Goal: Information Seeking & Learning: Learn about a topic

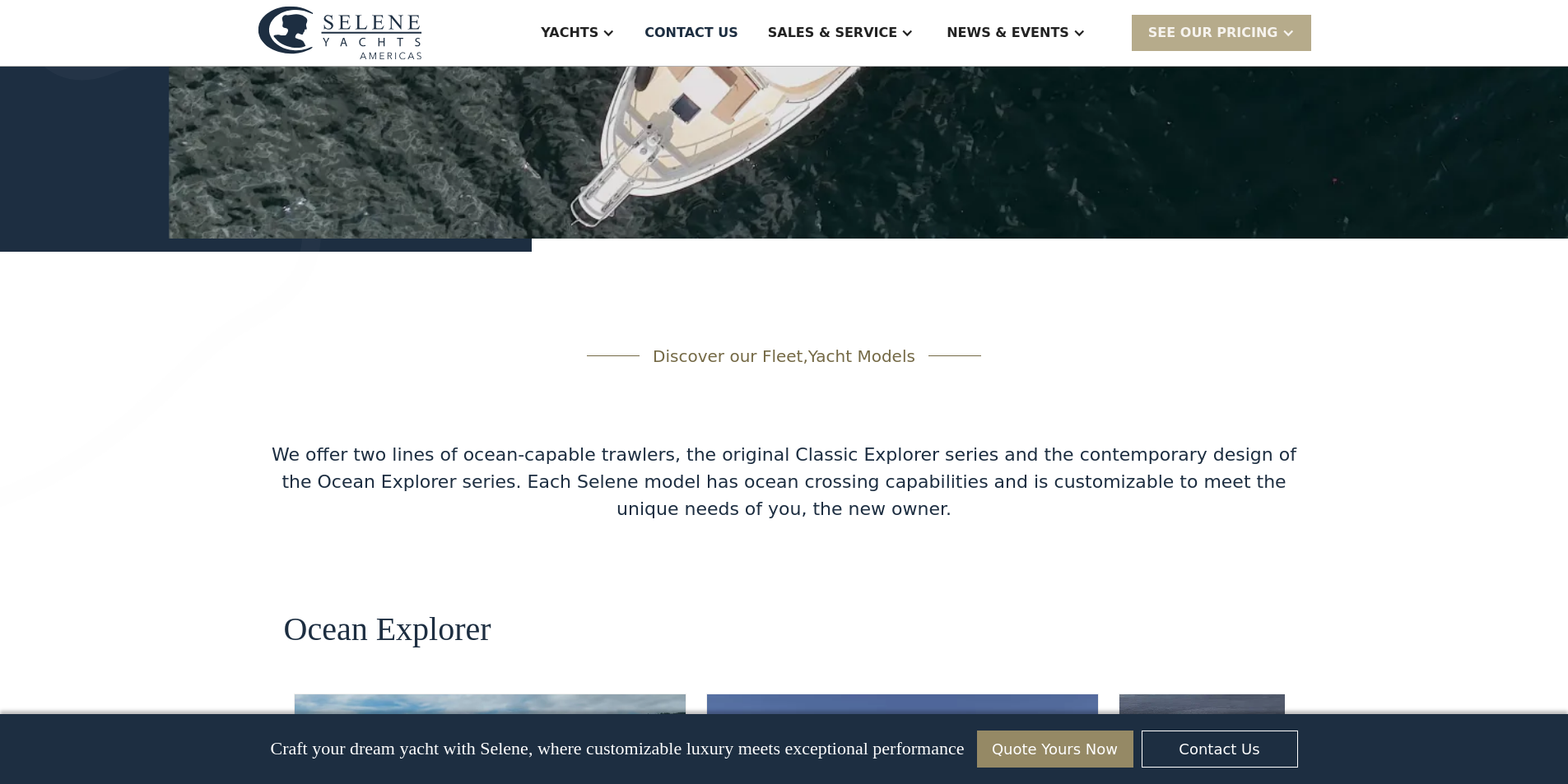
scroll to position [2468, 0]
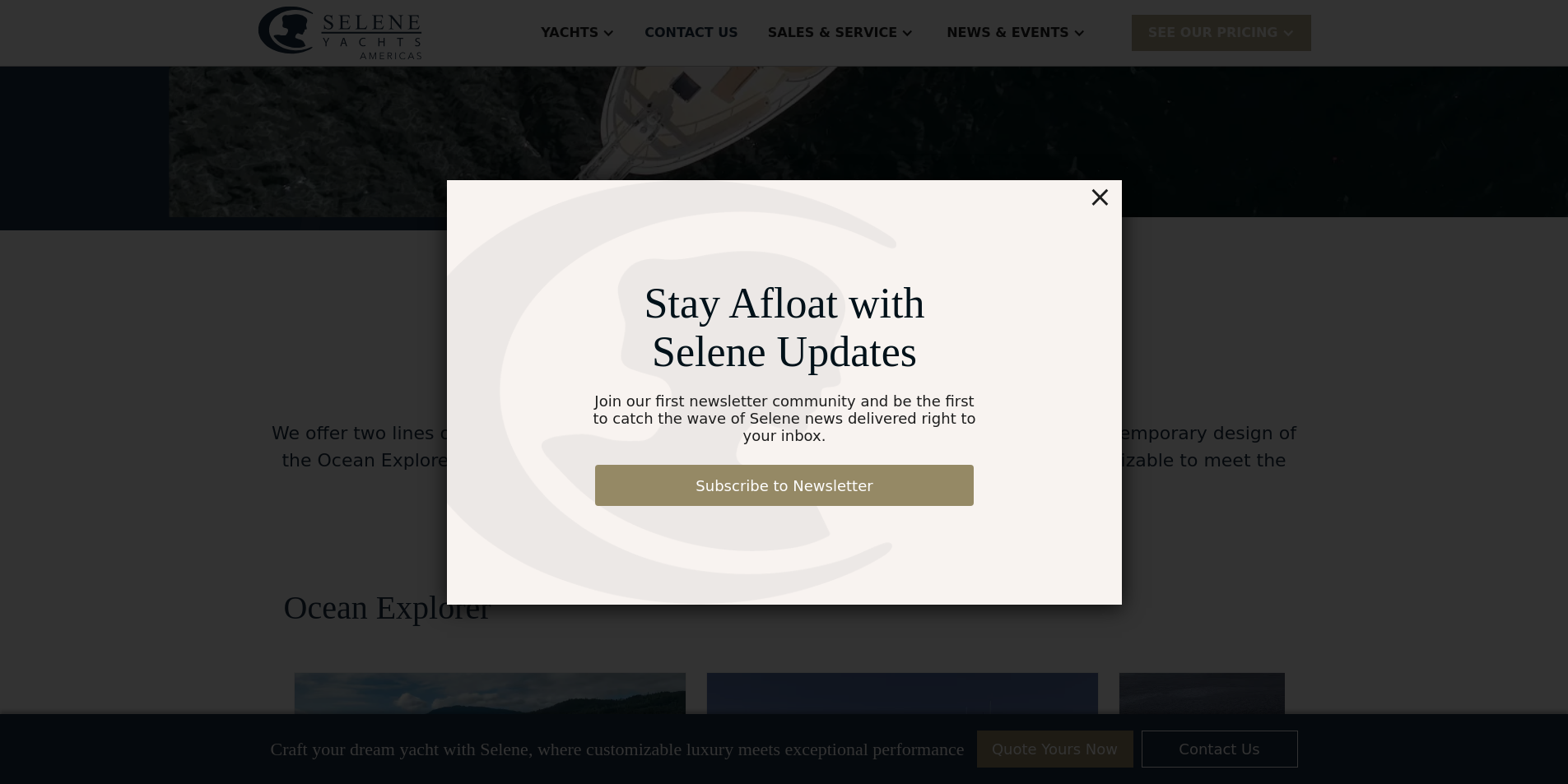
click at [1101, 212] on div "×" at bounding box center [1099, 196] width 24 height 33
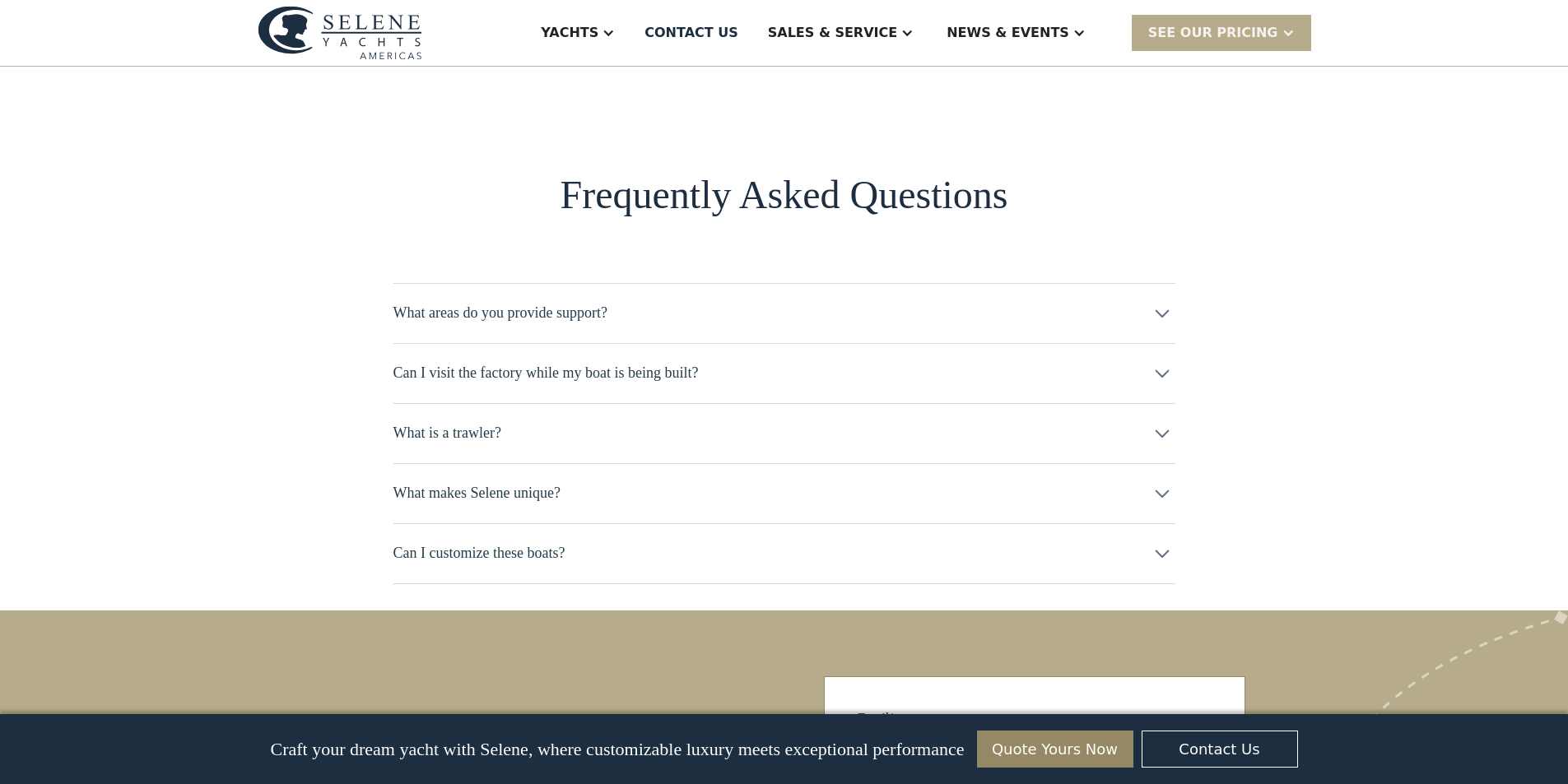
scroll to position [7953, 0]
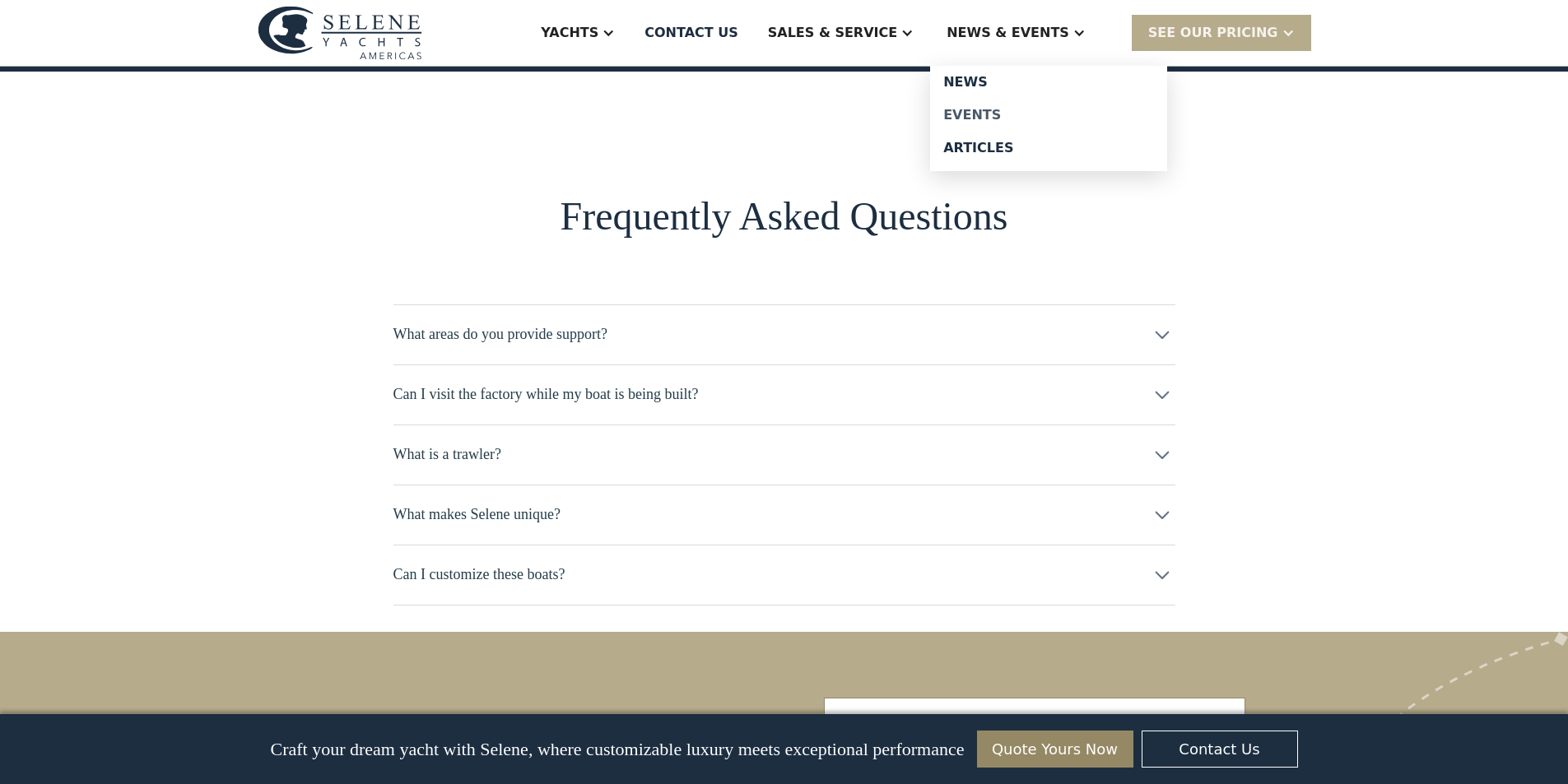
click at [1100, 121] on div "Events" at bounding box center [1049, 114] width 211 height 13
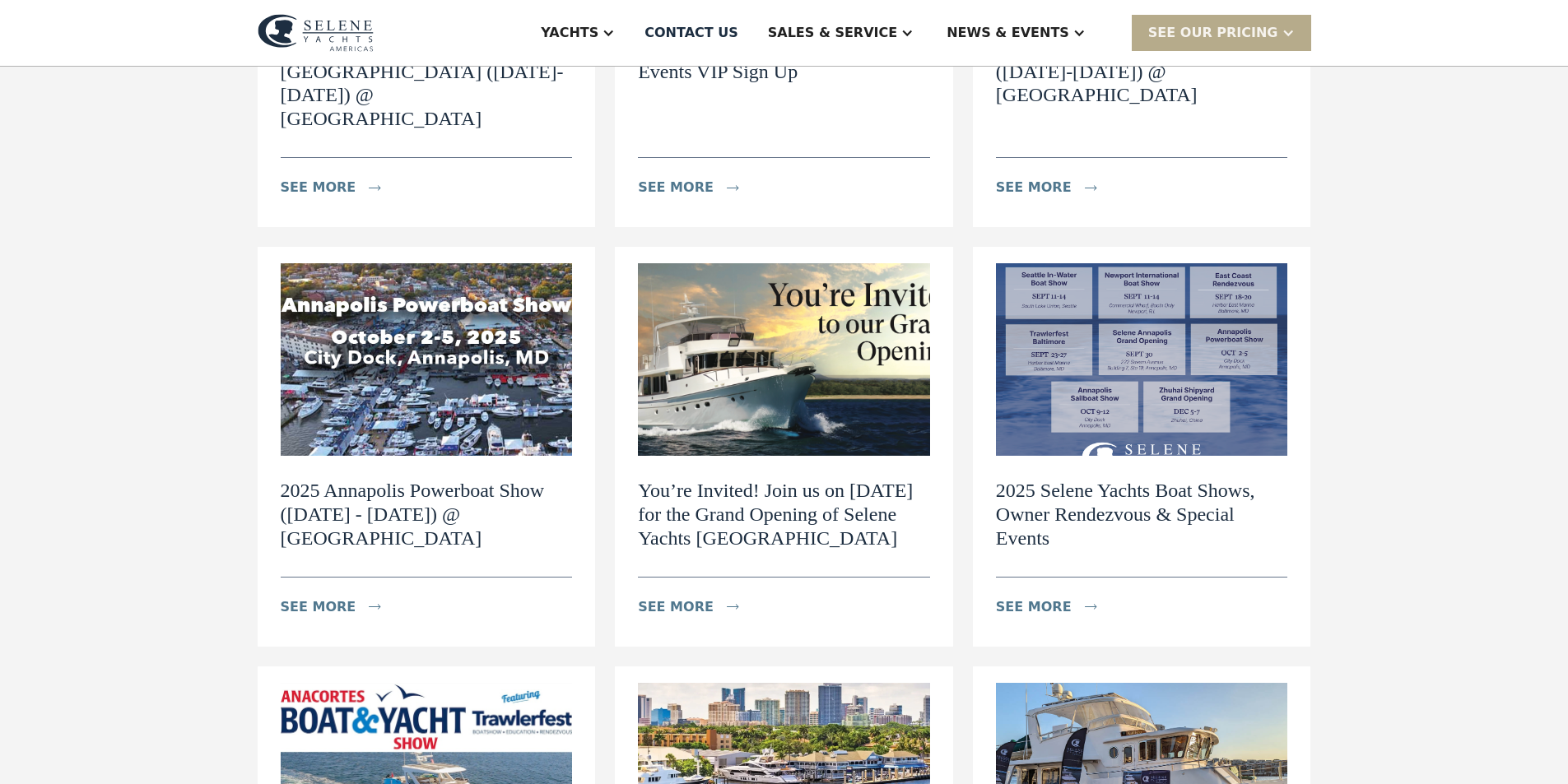
scroll to position [548, 0]
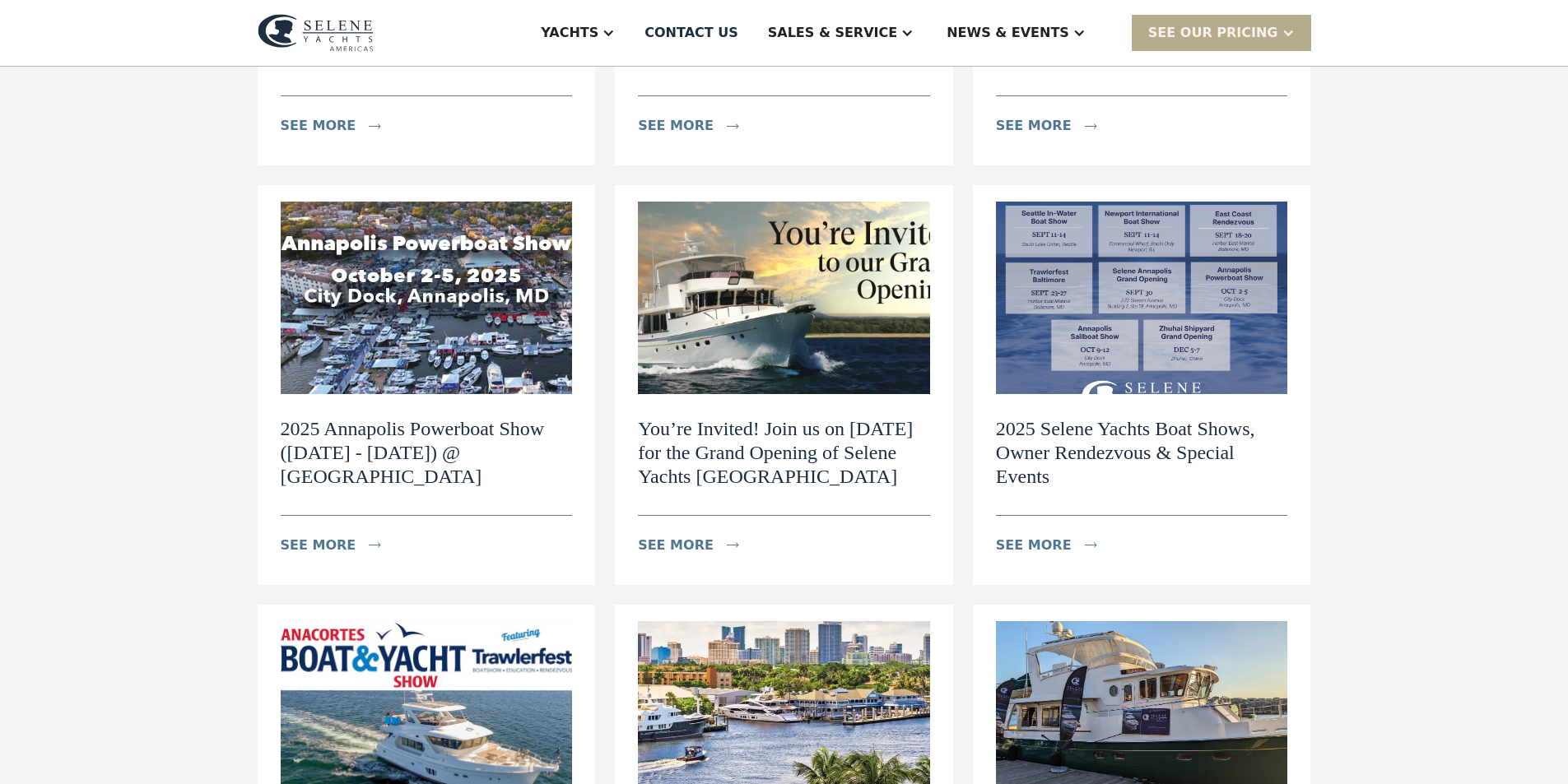
click at [1245, 394] on img at bounding box center [1142, 297] width 292 height 192
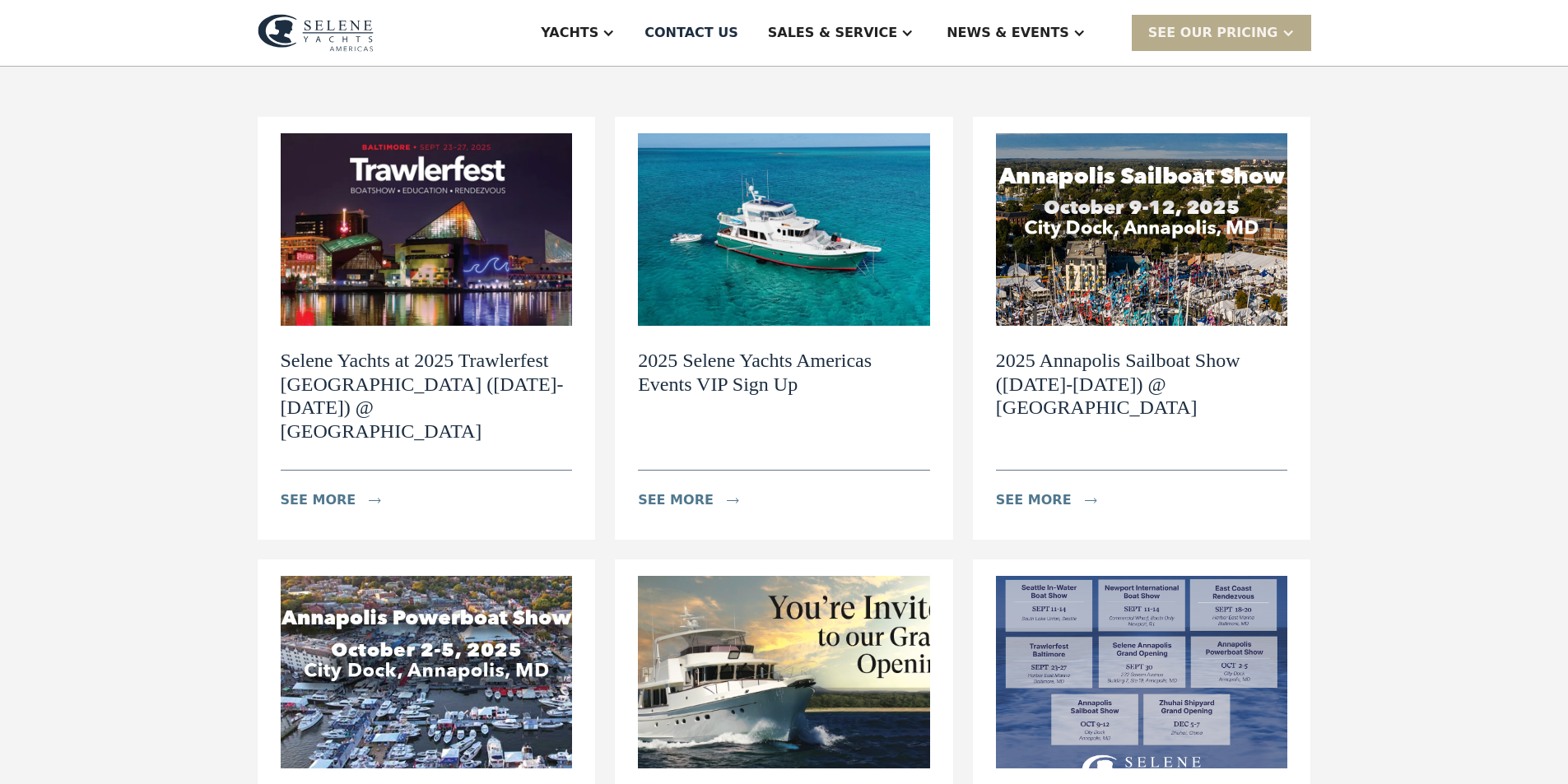
scroll to position [0, 0]
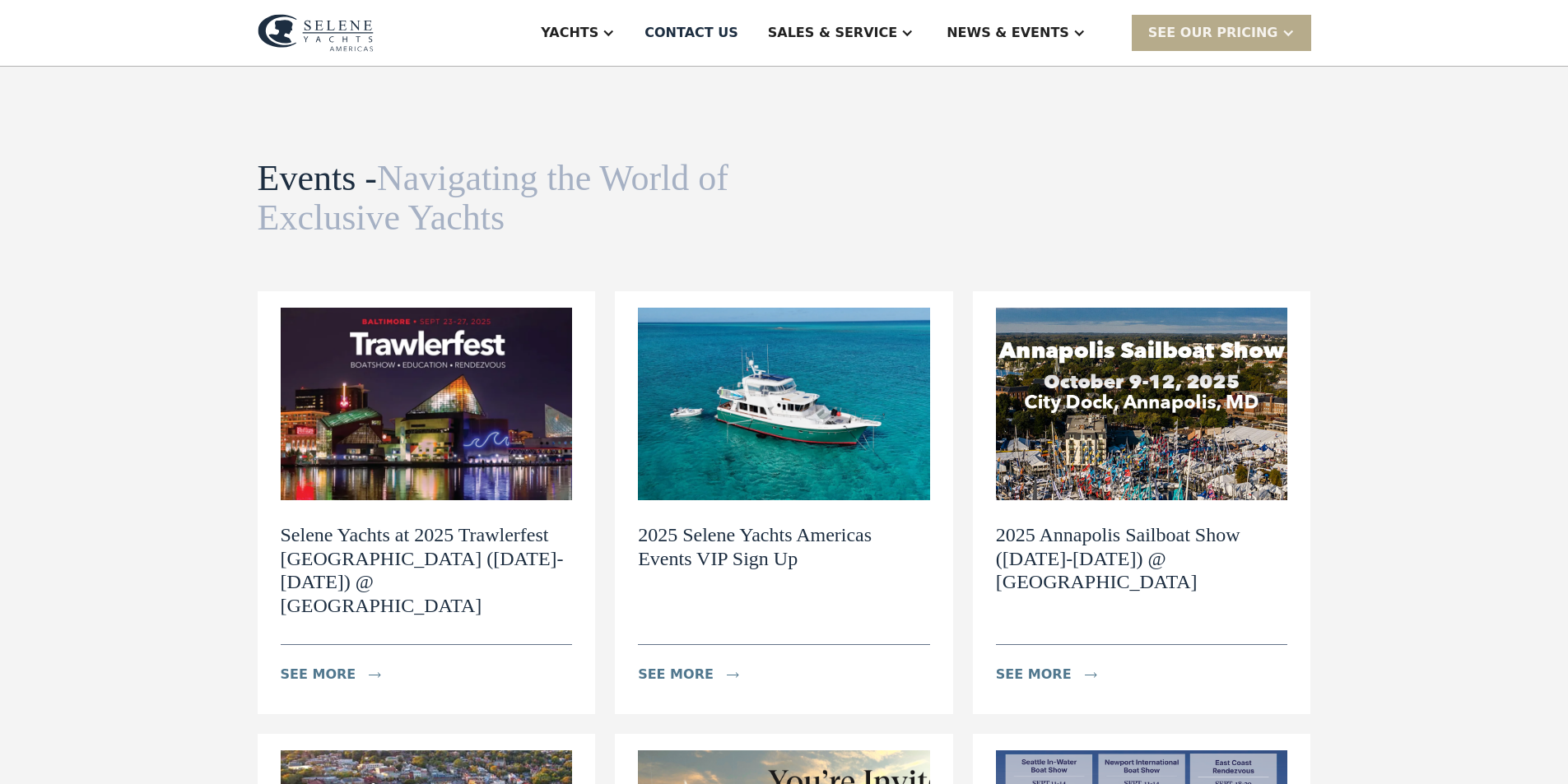
click at [258, 40] on img at bounding box center [316, 33] width 116 height 37
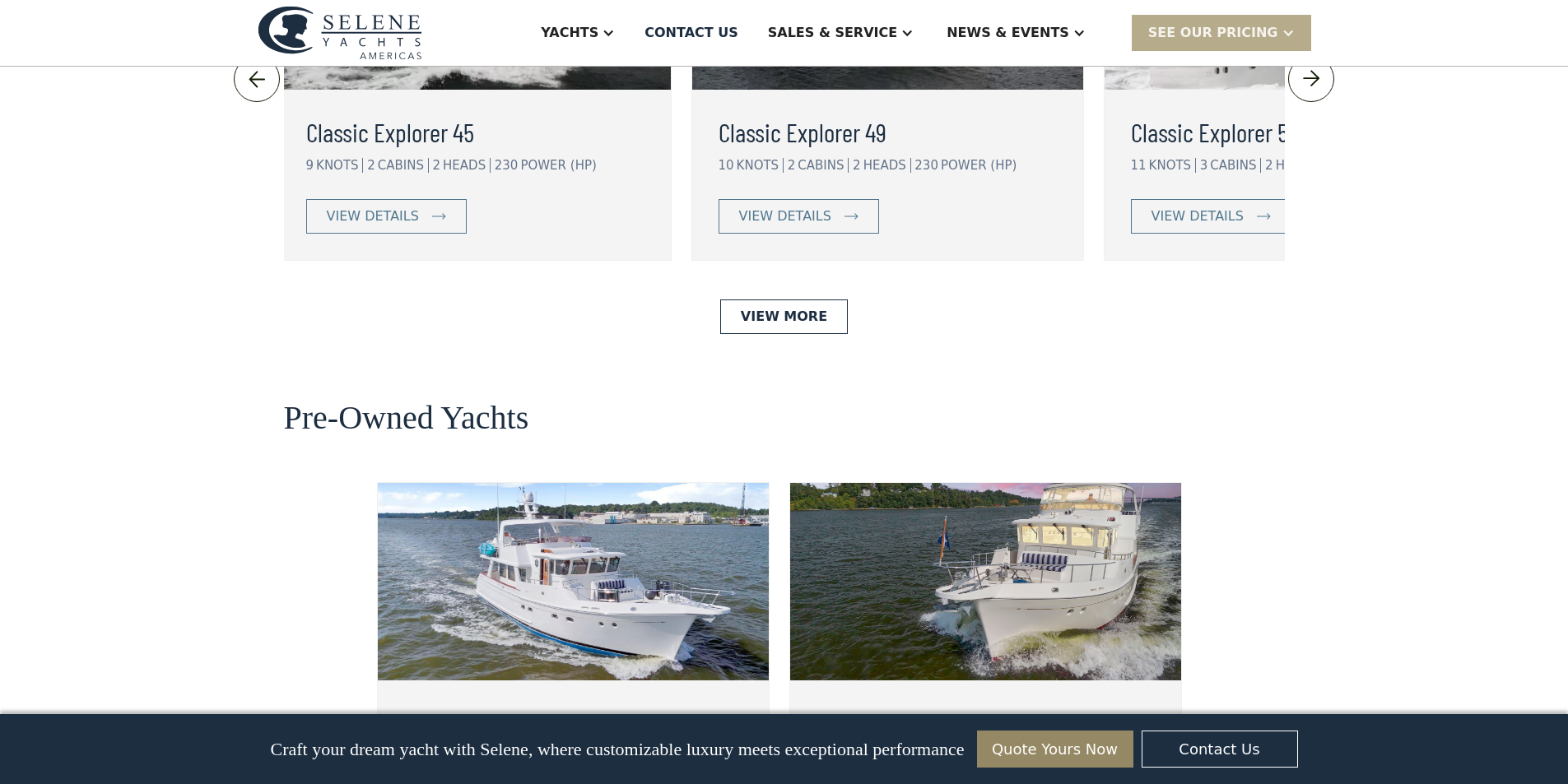
scroll to position [4113, 0]
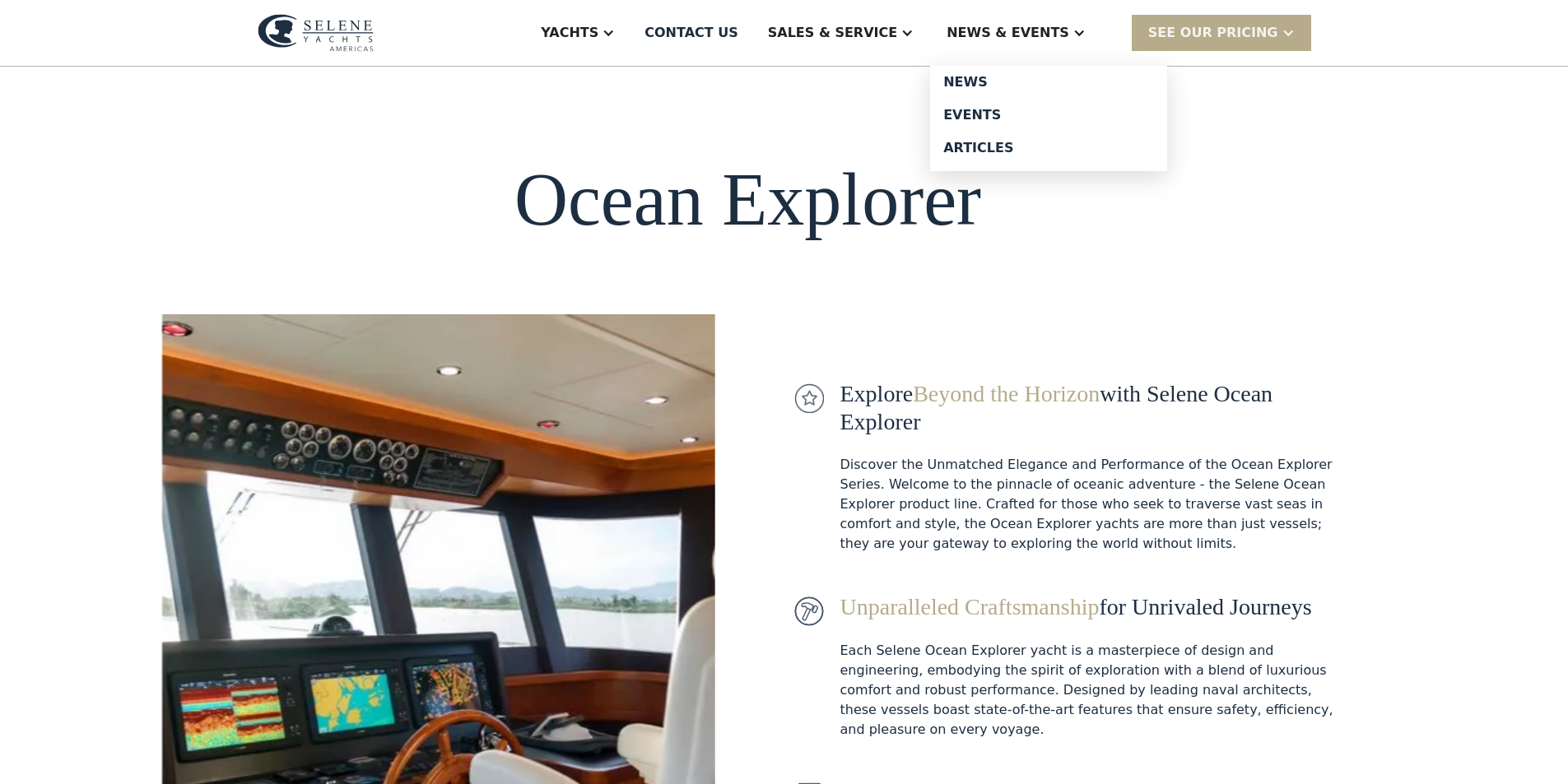
click at [1070, 36] on div "News & EVENTS" at bounding box center [1008, 33] width 122 height 20
click at [1084, 89] on div "News" at bounding box center [1049, 82] width 211 height 13
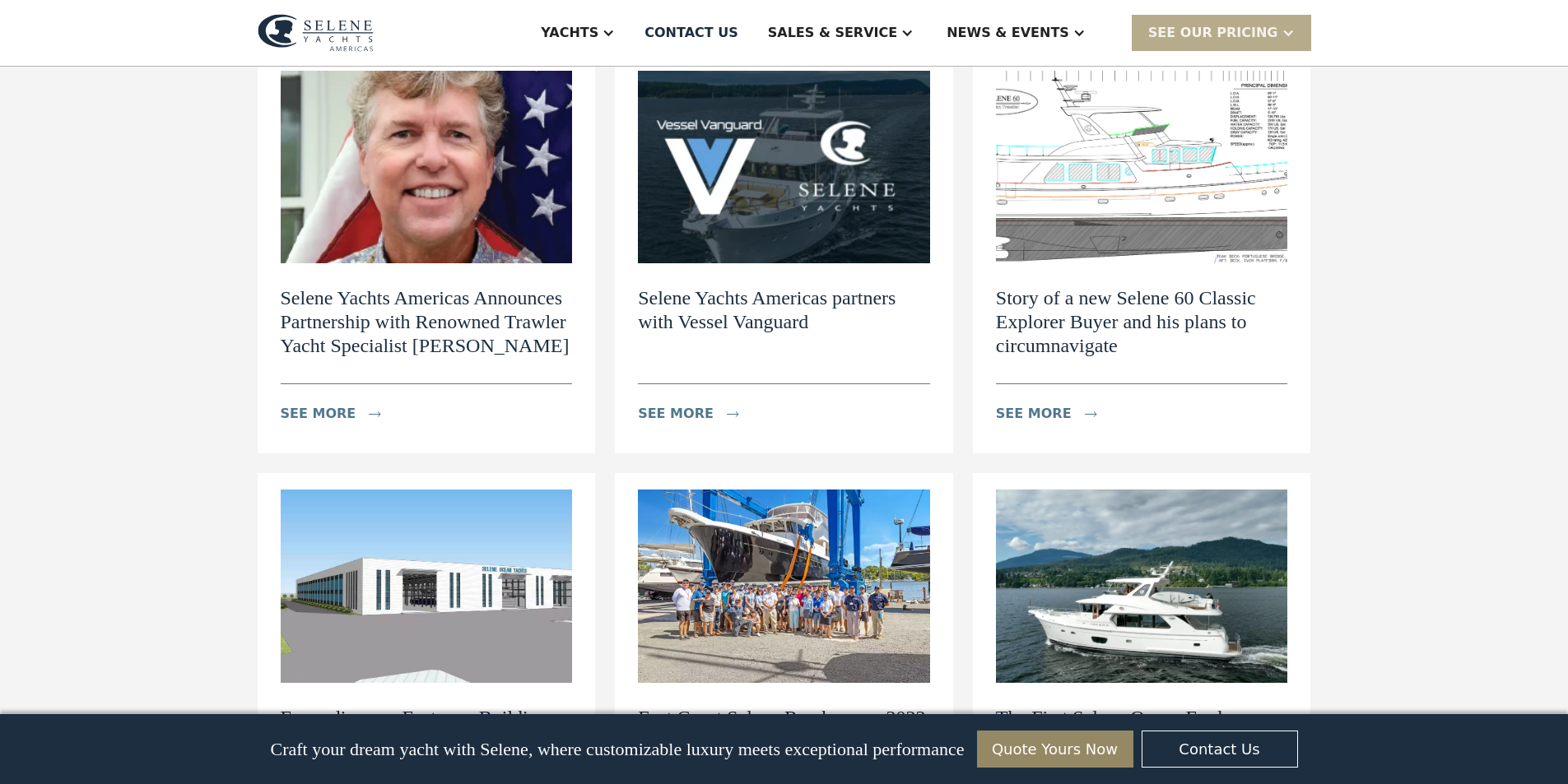
scroll to position [2194, 0]
